Goal: Information Seeking & Learning: Check status

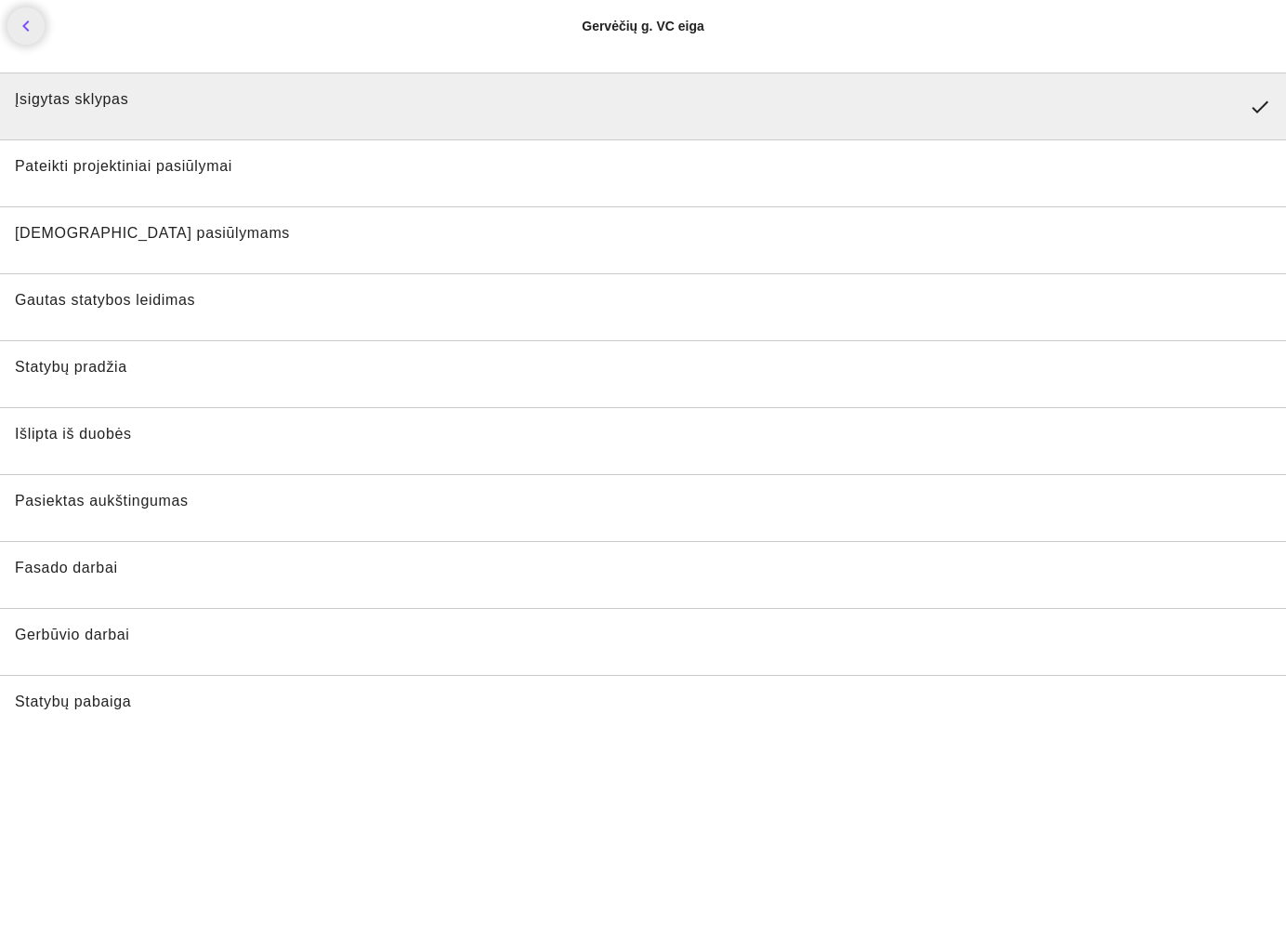
click at [290, 86] on li "Įsigytas sklypas done" at bounding box center [643, 105] width 1286 height 66
click at [218, 111] on span "Įsigytas sklypas" at bounding box center [624, 106] width 1220 height 33
click at [204, 191] on li "Pateikti projektiniai pasiūlymai" at bounding box center [643, 173] width 1286 height 66
click at [207, 176] on span "Pateikti projektiniai pasiūlymai" at bounding box center [643, 173] width 1257 height 33
click at [196, 239] on li "[DEMOGRAPHIC_DATA] pasiūlymams" at bounding box center [643, 239] width 1286 height 66
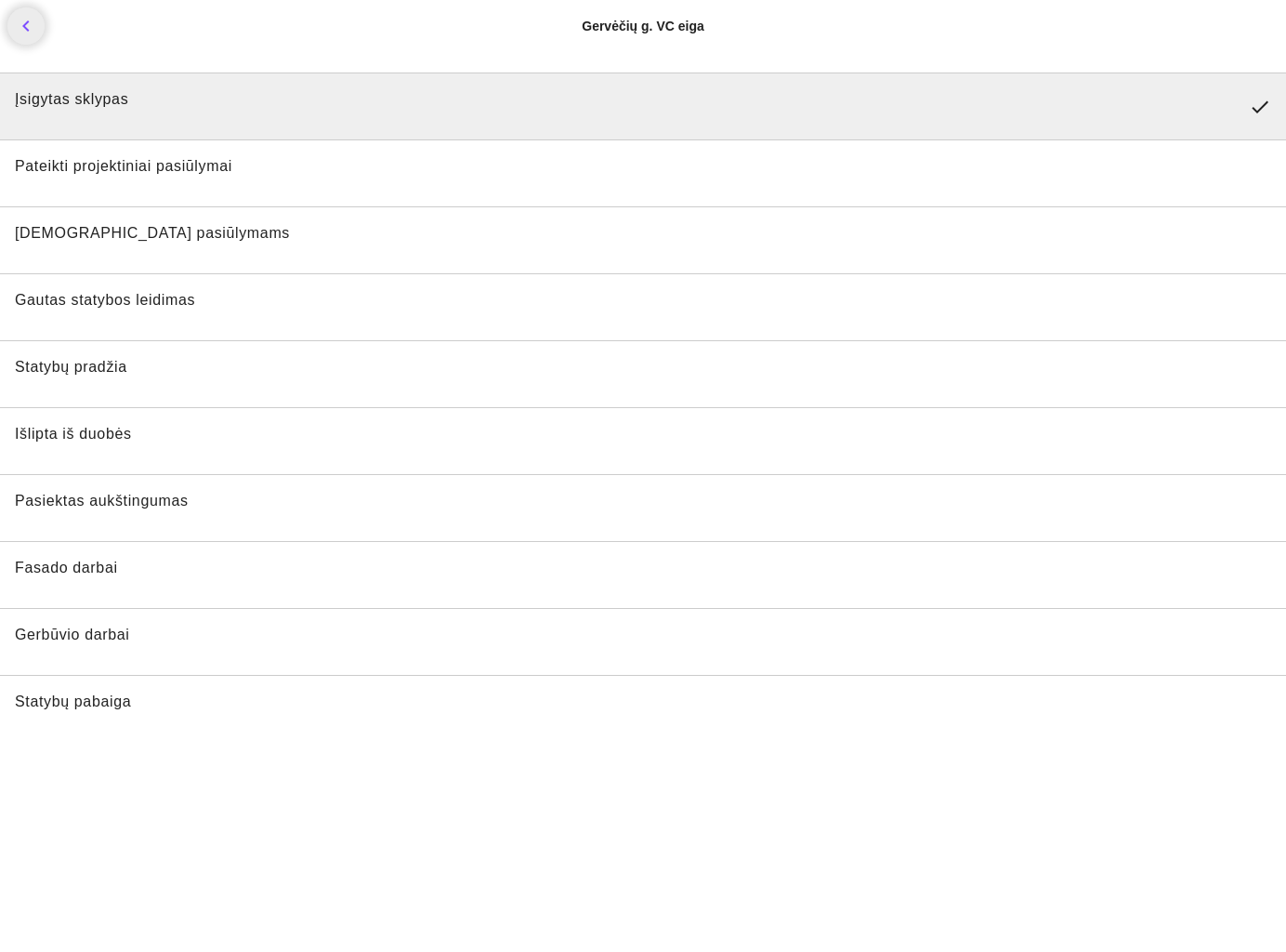
click at [188, 266] on li "[DEMOGRAPHIC_DATA] pasiūlymams" at bounding box center [643, 239] width 1286 height 66
click at [179, 301] on span "Gautas statybos leidimas" at bounding box center [105, 299] width 180 height 16
click at [175, 320] on span "Gautas statybos leidimas" at bounding box center [643, 307] width 1257 height 33
drag, startPoint x: 143, startPoint y: 453, endPoint x: 142, endPoint y: 462, distance: 9.1
click at [142, 457] on ul "Įsigytas sklypas done Pateikti projektiniai pasiūlymai Pritarta pasiūlymams Gau…" at bounding box center [643, 407] width 1286 height 684
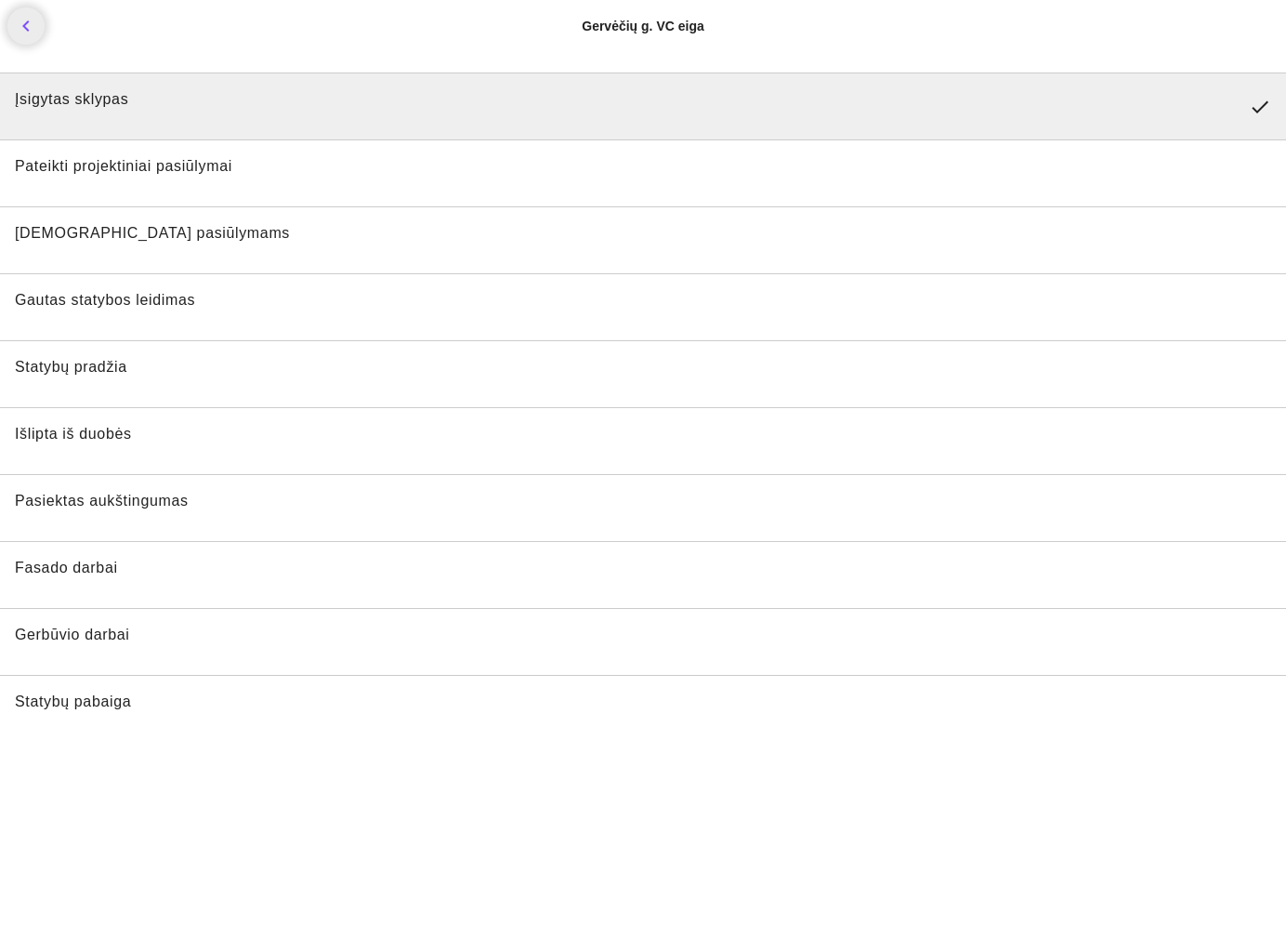
drag, startPoint x: 141, startPoint y: 468, endPoint x: 135, endPoint y: 491, distance: 23.8
click at [135, 490] on ul "Įsigytas sklypas done Pateikti projektiniai pasiūlymai Pritarta pasiūlymams Gau…" at bounding box center [643, 407] width 1286 height 684
click at [43, 27] on link "chevron_left" at bounding box center [26, 26] width 37 height 37
click at [40, 25] on link "chevron_left" at bounding box center [26, 26] width 37 height 37
